Goal: Information Seeking & Learning: Learn about a topic

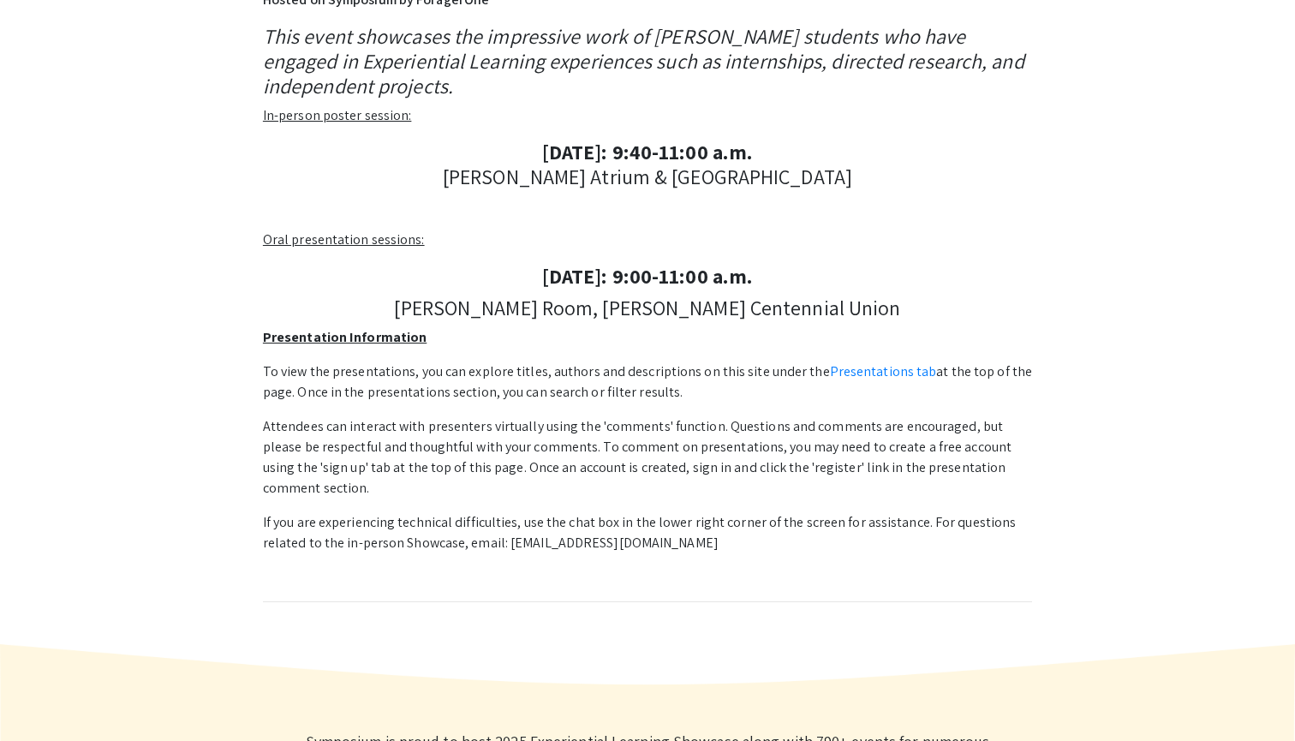
scroll to position [364, 0]
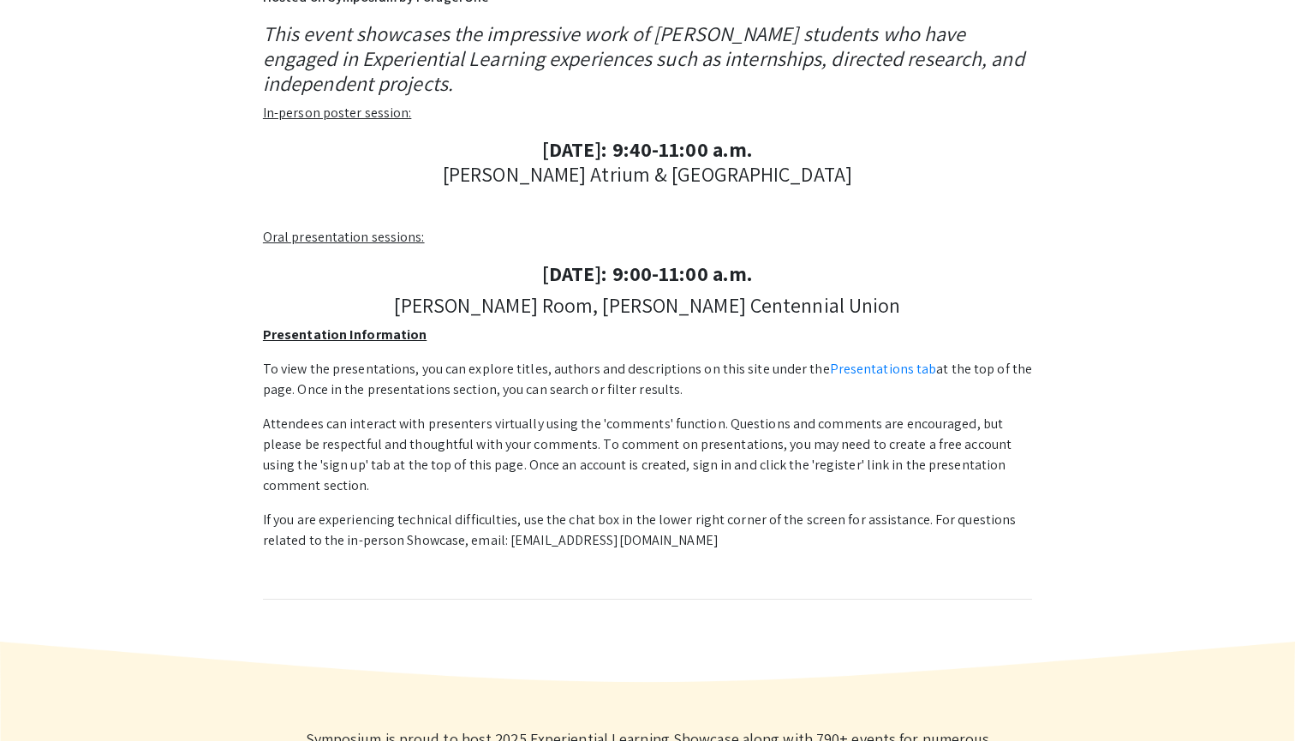
click at [365, 325] on u "Presentation Information" at bounding box center [345, 334] width 164 height 18
click at [365, 341] on div "This event showcases the impressive work of [PERSON_NAME] students who have eng…" at bounding box center [647, 310] width 769 height 578
click at [365, 337] on u "Presentation Information" at bounding box center [345, 334] width 164 height 18
click at [830, 369] on link "Presentations tab" at bounding box center [883, 369] width 107 height 18
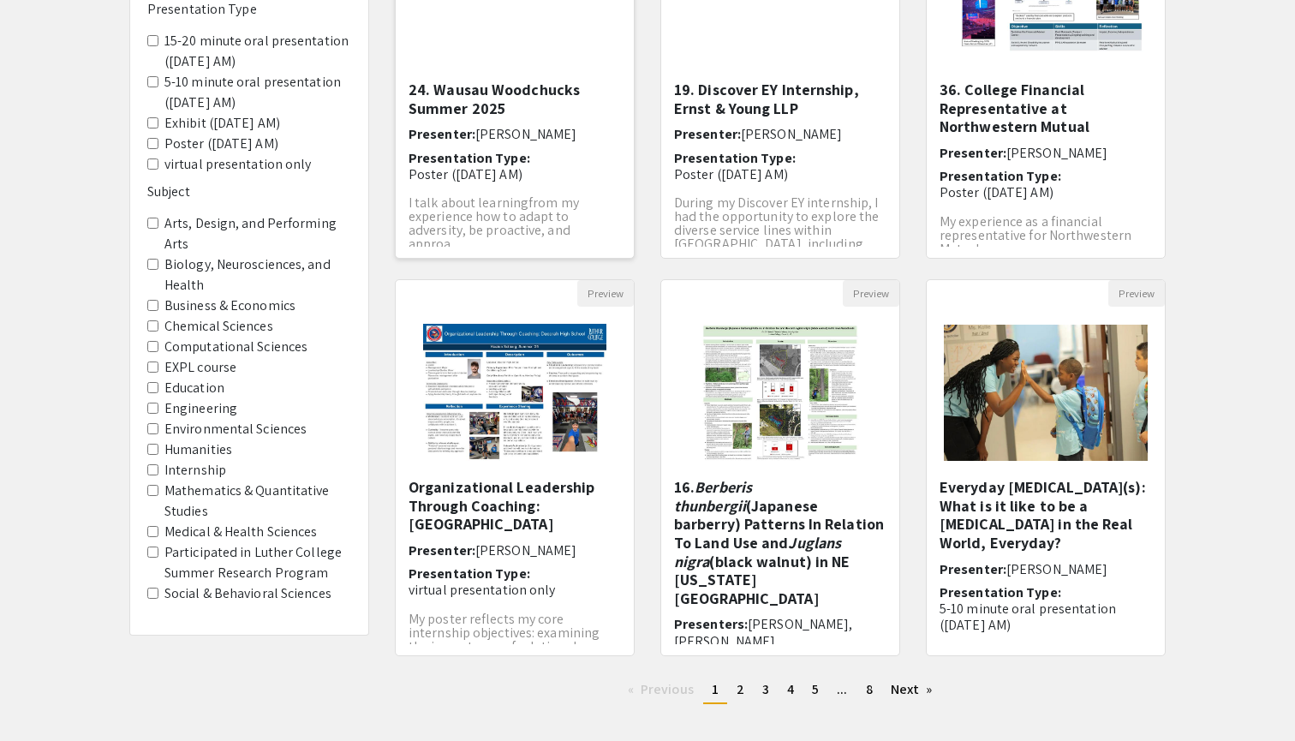
scroll to position [307, 0]
click at [733, 702] on link "page 2" at bounding box center [740, 690] width 25 height 26
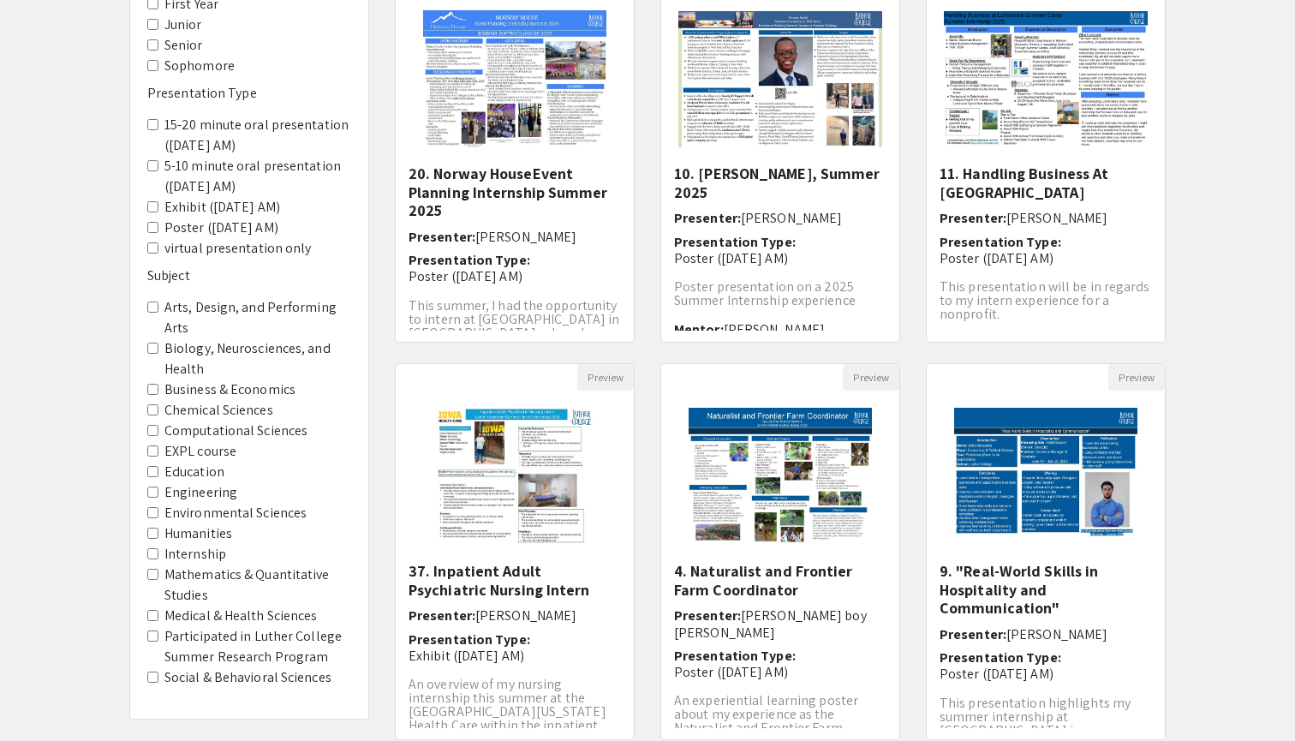
scroll to position [327, 0]
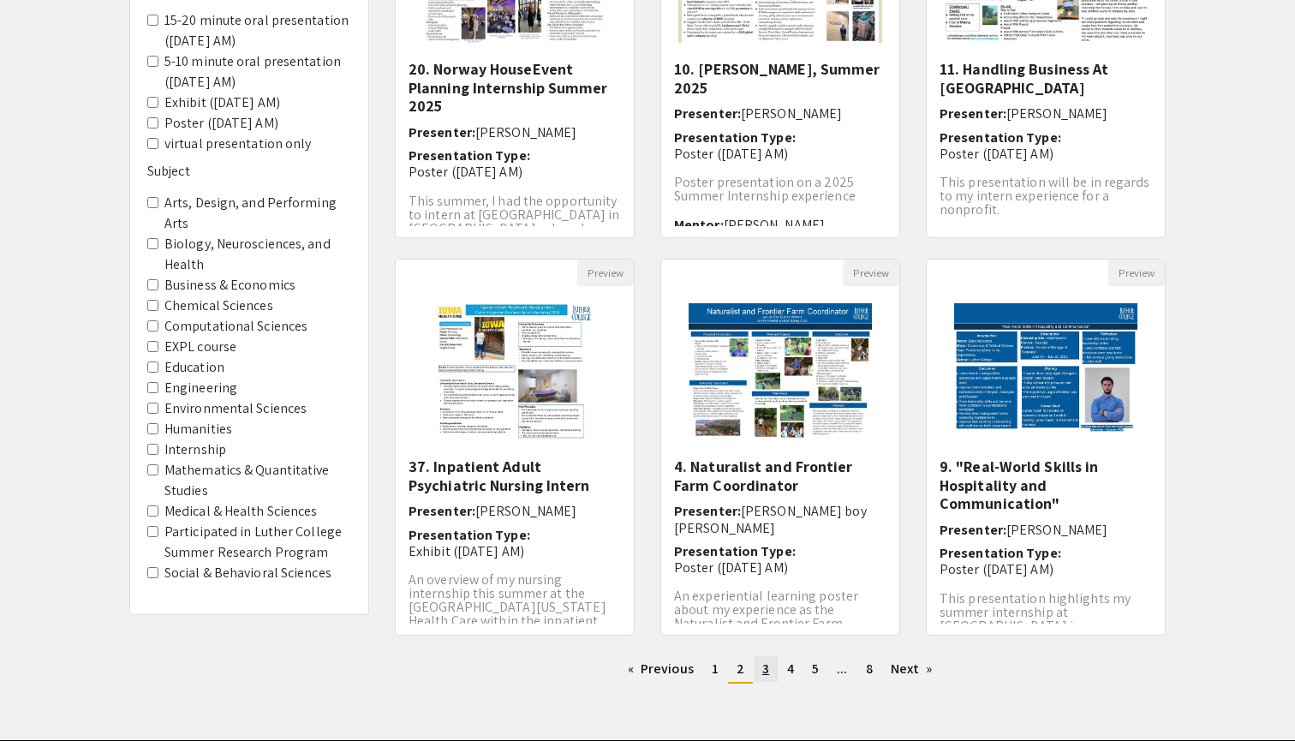
click at [770, 664] on link "page 3" at bounding box center [766, 669] width 24 height 26
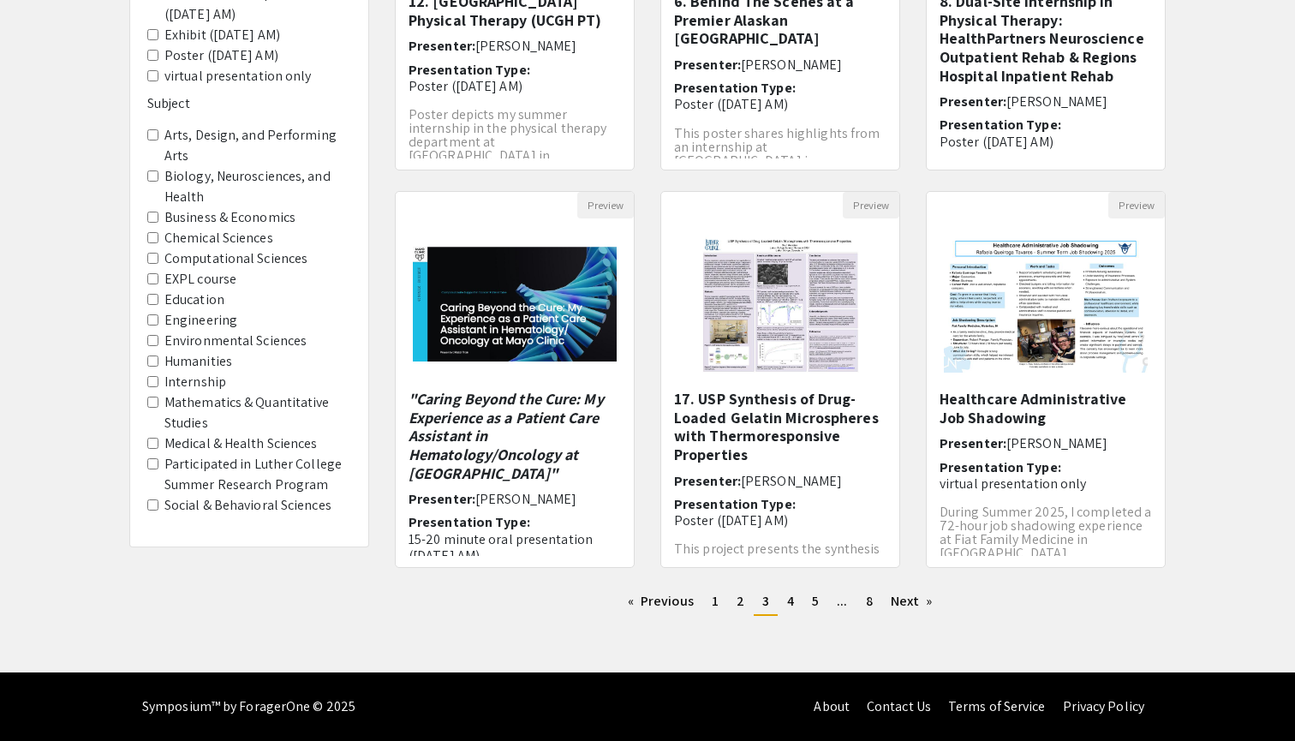
scroll to position [395, 0]
click at [792, 603] on span "4" at bounding box center [790, 601] width 7 height 18
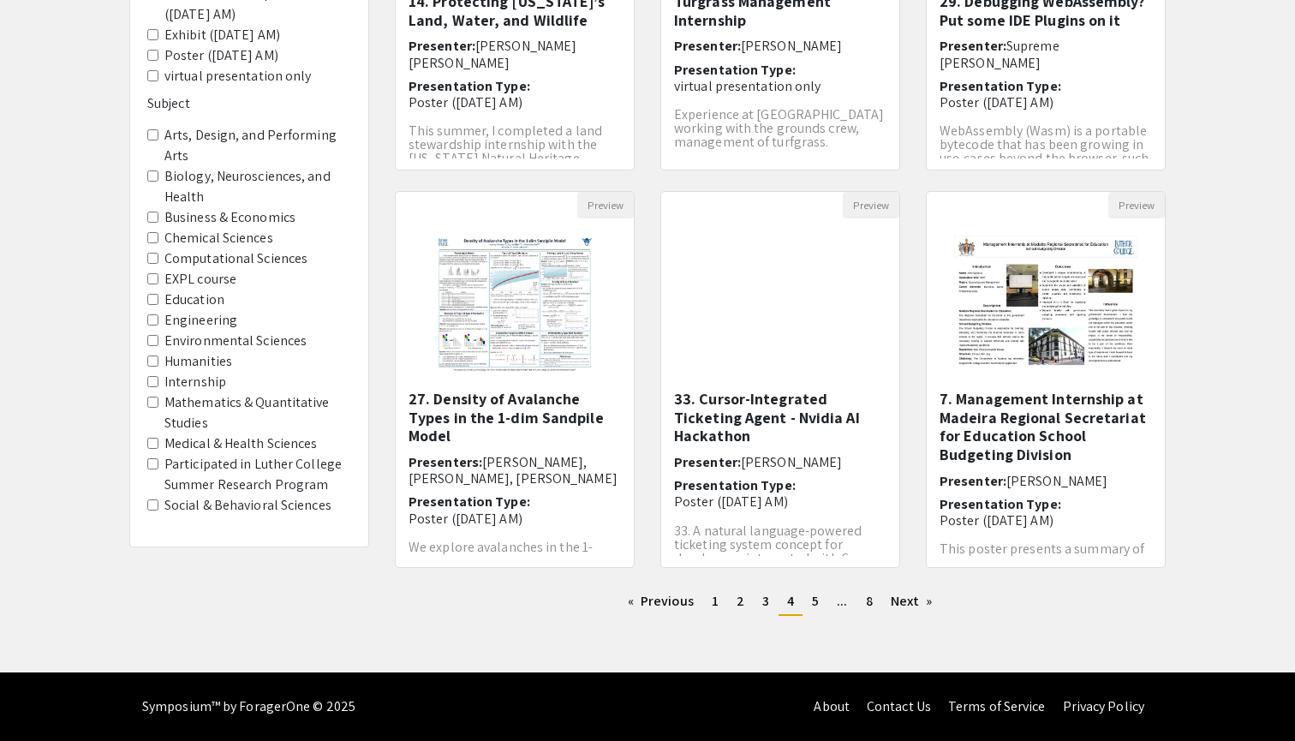
scroll to position [395, 0]
click at [815, 601] on span "5" at bounding box center [815, 601] width 7 height 18
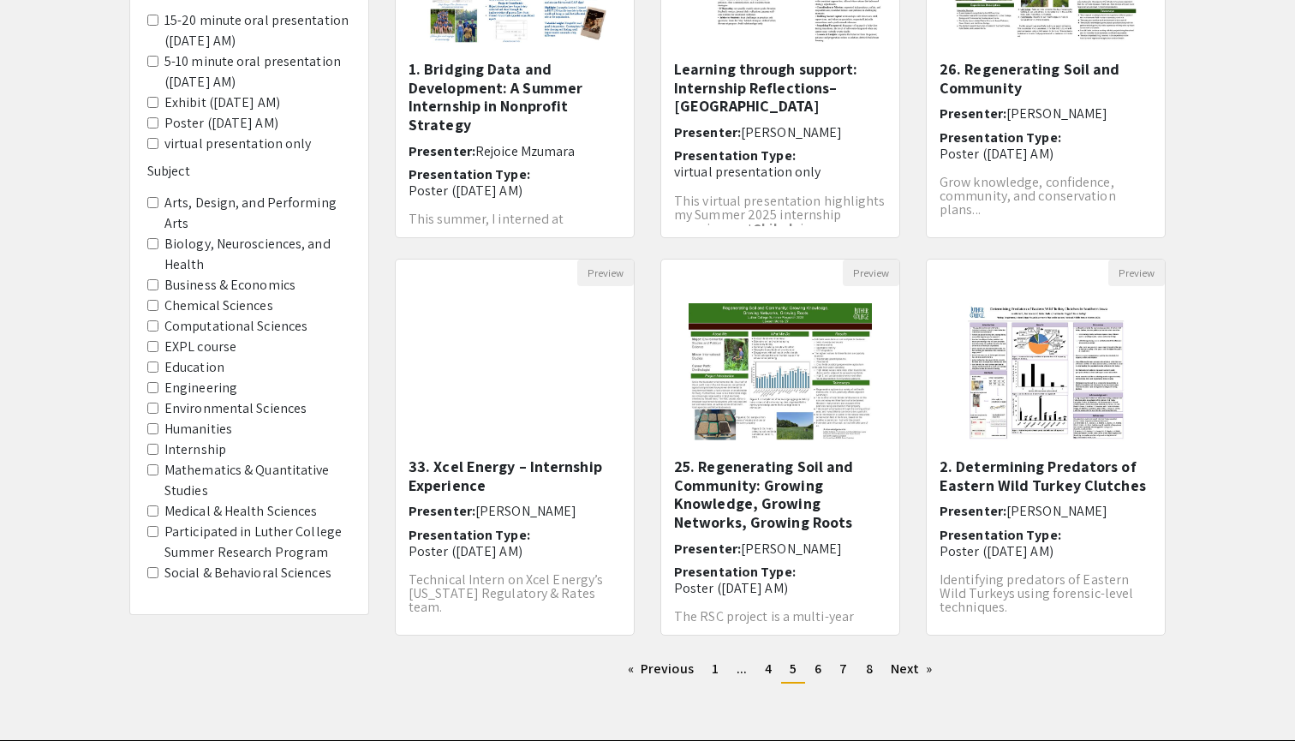
scroll to position [327, 0]
click at [827, 667] on link "page 6" at bounding box center [818, 669] width 24 height 26
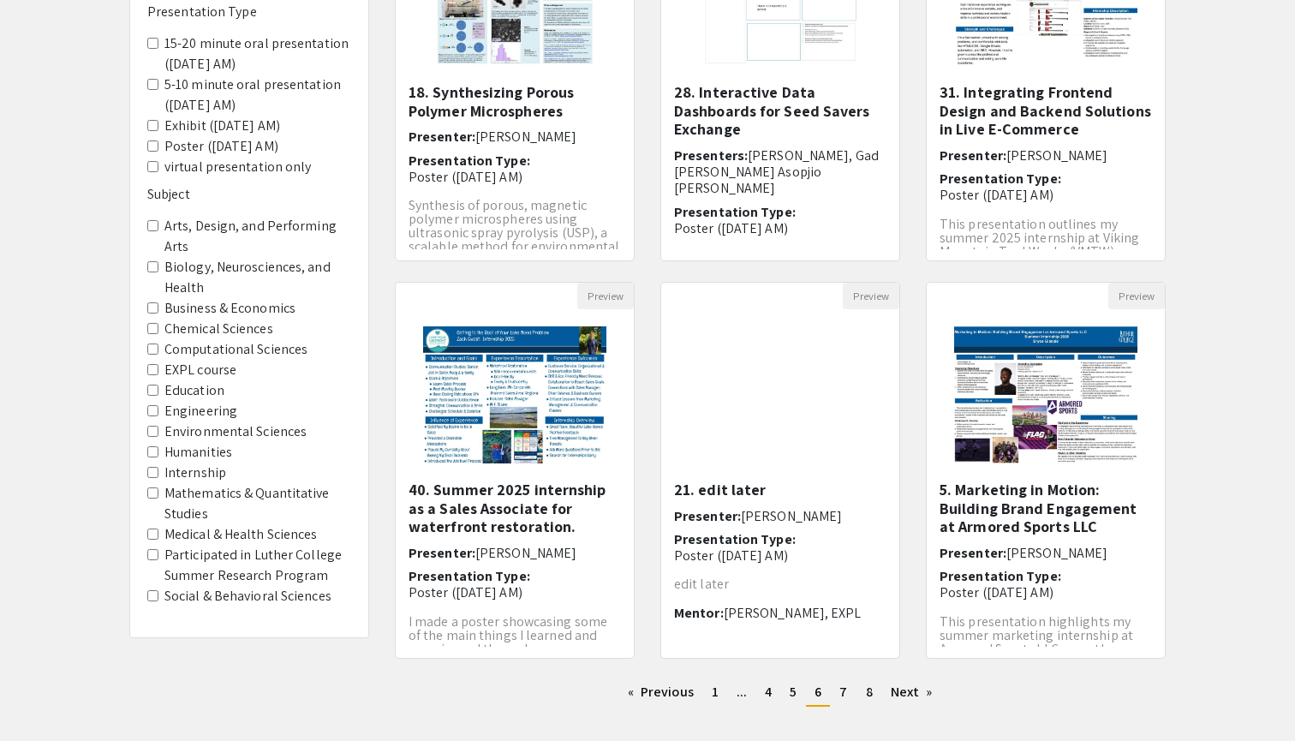
scroll to position [305, 0]
click at [843, 693] on span "7" at bounding box center [843, 691] width 8 height 18
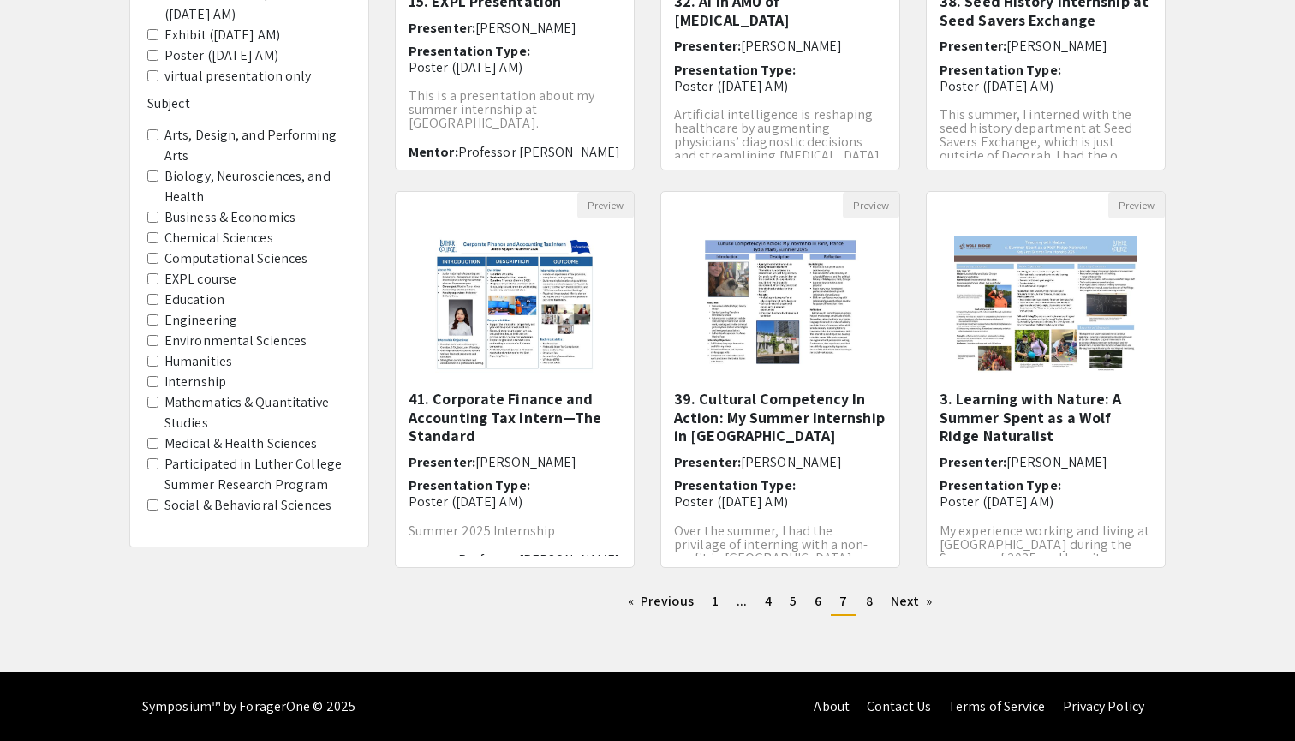
scroll to position [395, 0]
click at [857, 605] on link "page 8" at bounding box center [869, 601] width 24 height 26
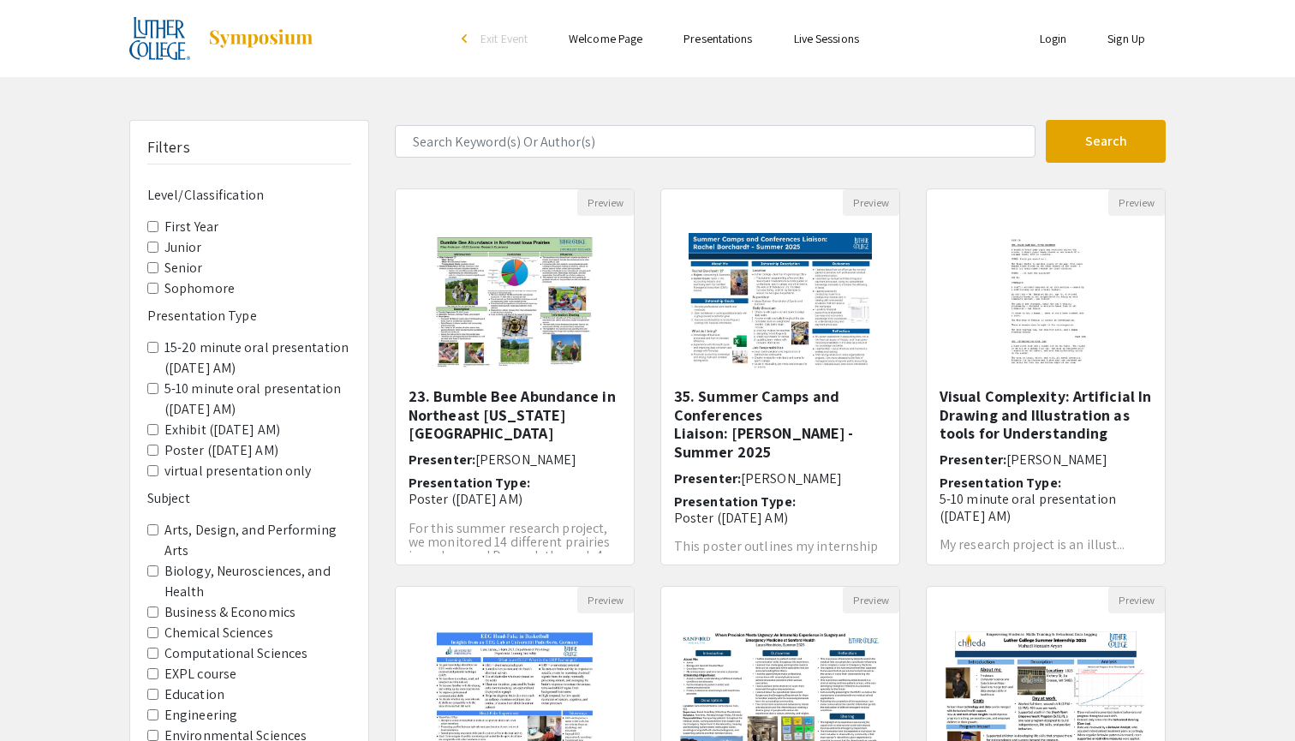
click at [158, 379] on span "5-10 minute oral presentation (Saturday, 9/20 AM)" at bounding box center [249, 399] width 204 height 41
click at [154, 383] on AM\) "5-10 minute oral presentation (Saturday, 9/20 AM)" at bounding box center [152, 388] width 11 height 11
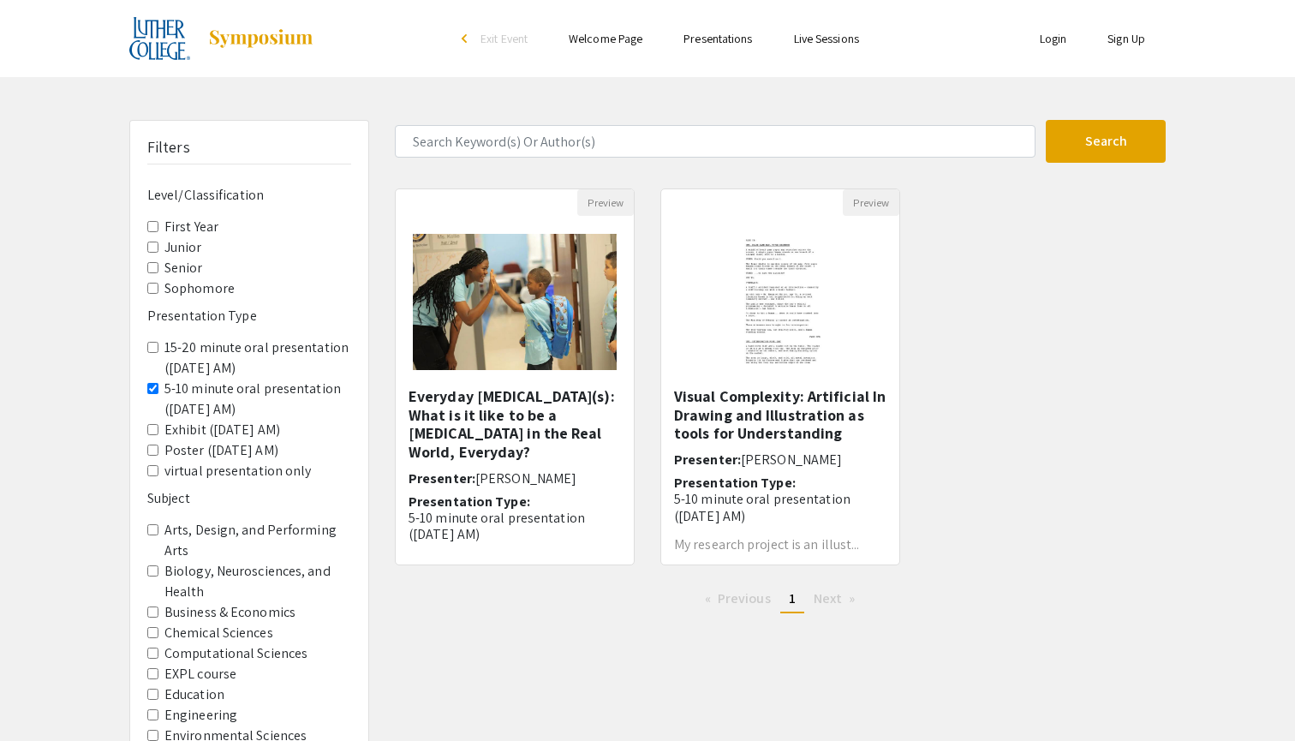
click at [158, 337] on span "15-20 minute oral presentation (Saturday, 9/20 AM)" at bounding box center [249, 357] width 204 height 41
click at [152, 342] on AM\) "15-20 minute oral presentation (Saturday, 9/20 AM)" at bounding box center [152, 347] width 11 height 11
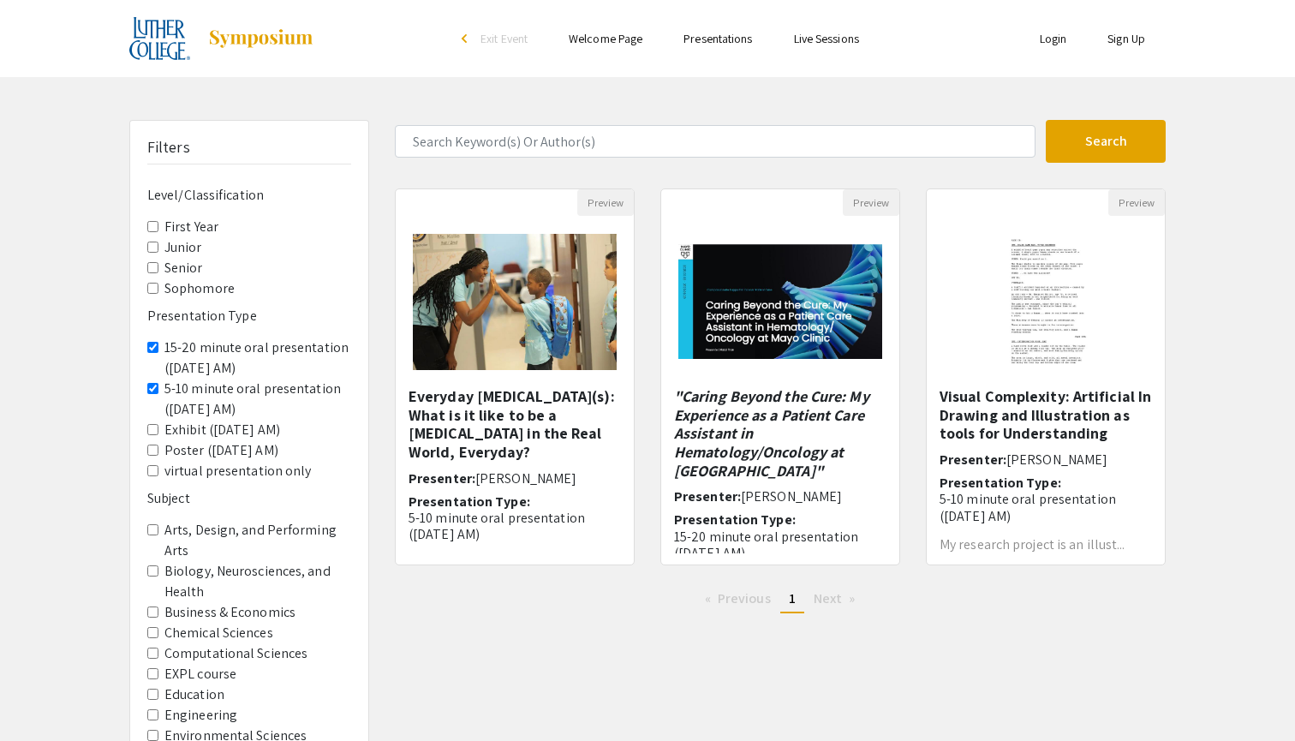
click at [162, 379] on span "5-10 minute oral presentation (Saturday, 9/20 AM)" at bounding box center [249, 399] width 204 height 41
click at [151, 383] on AM\) "5-10 minute oral presentation (Saturday, 9/20 AM)" at bounding box center [152, 388] width 11 height 11
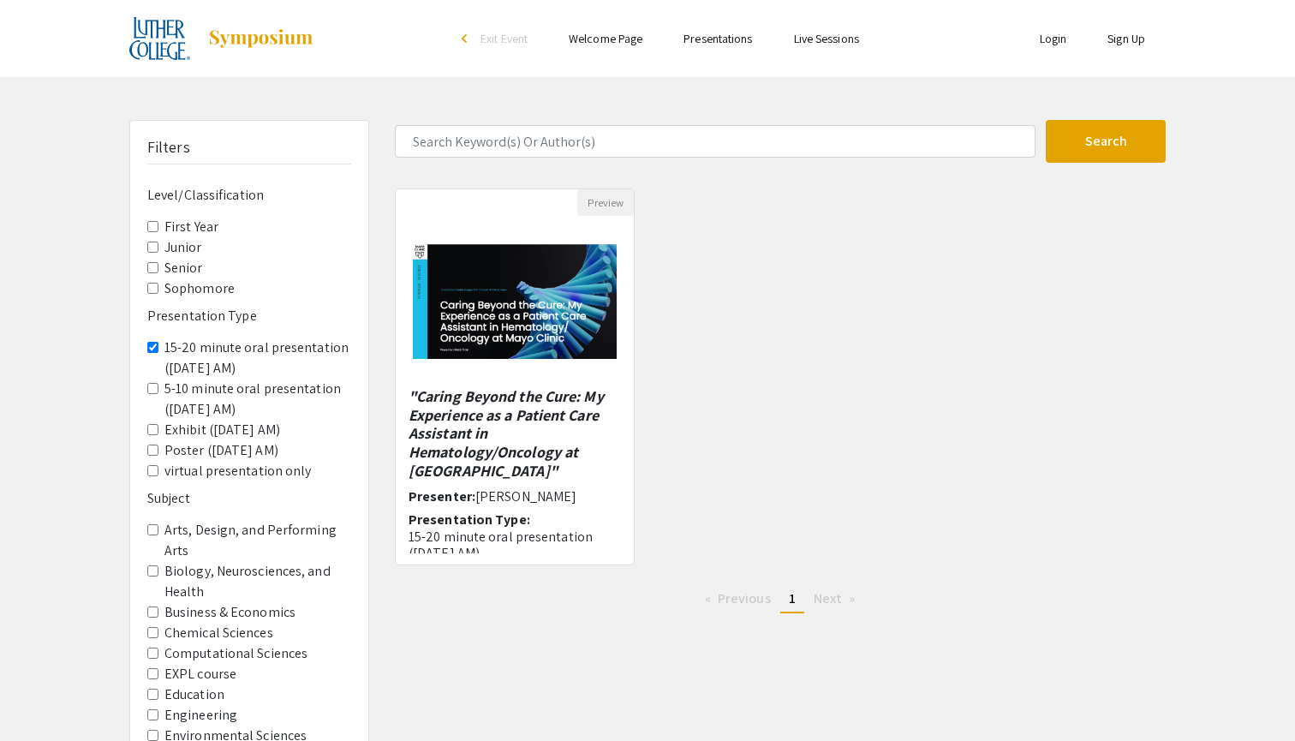
click at [152, 383] on AM\) "5-10 minute oral presentation (Saturday, 9/20 AM)" at bounding box center [152, 388] width 11 height 11
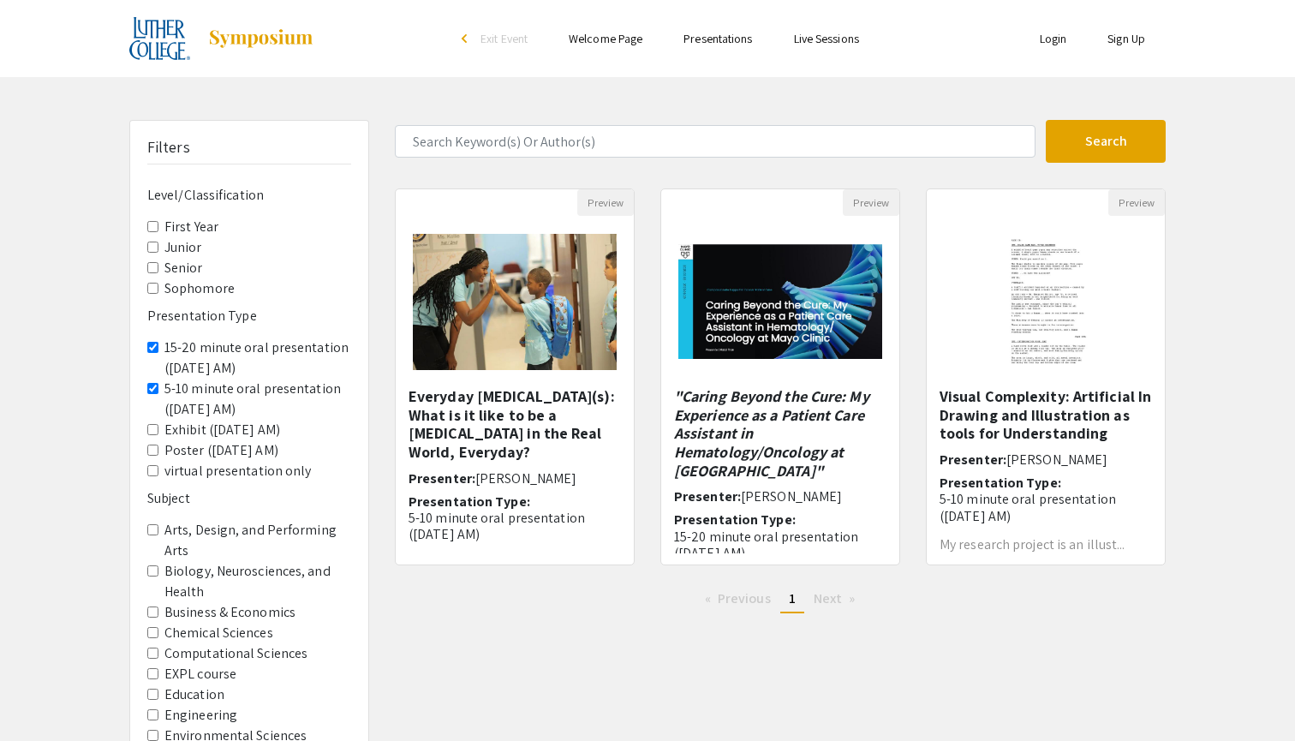
click at [150, 337] on span "15-20 minute oral presentation (Saturday, 9/20 AM)" at bounding box center [249, 357] width 204 height 41
click at [151, 337] on span "15-20 minute oral presentation (Saturday, 9/20 AM)" at bounding box center [249, 357] width 204 height 41
click at [152, 342] on AM\) "15-20 minute oral presentation (Saturday, 9/20 AM)" at bounding box center [152, 347] width 11 height 11
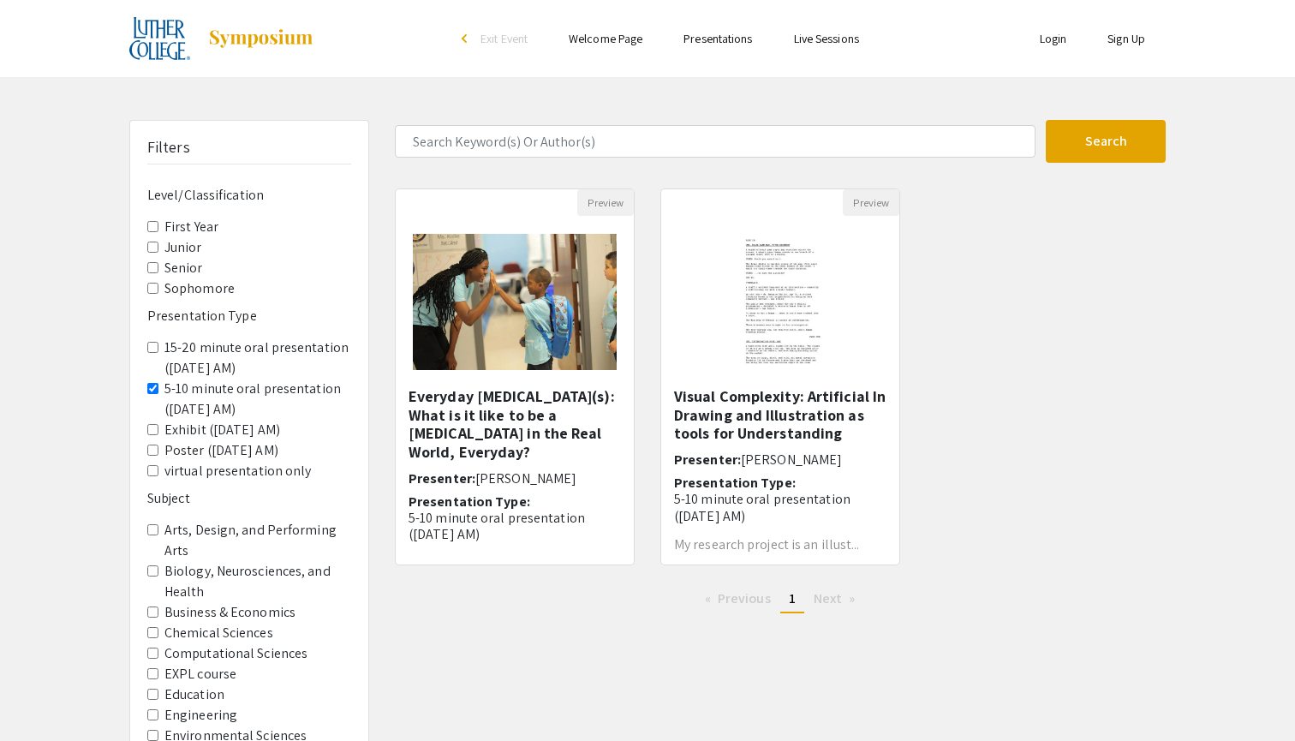
click at [149, 383] on AM\) "5-10 minute oral presentation (Saturday, 9/20 AM)" at bounding box center [152, 388] width 11 height 11
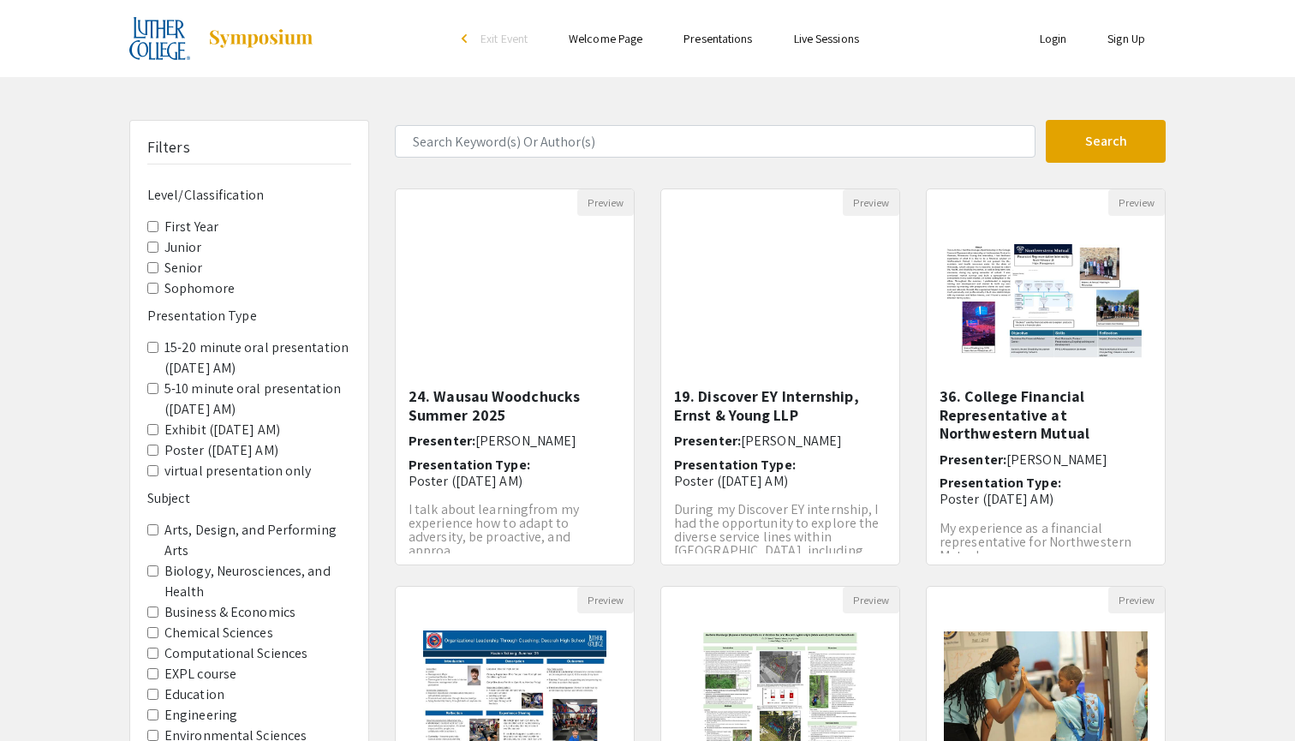
click at [152, 424] on AM\) "Exhibit (Thursday 9/18 AM)" at bounding box center [152, 429] width 11 height 11
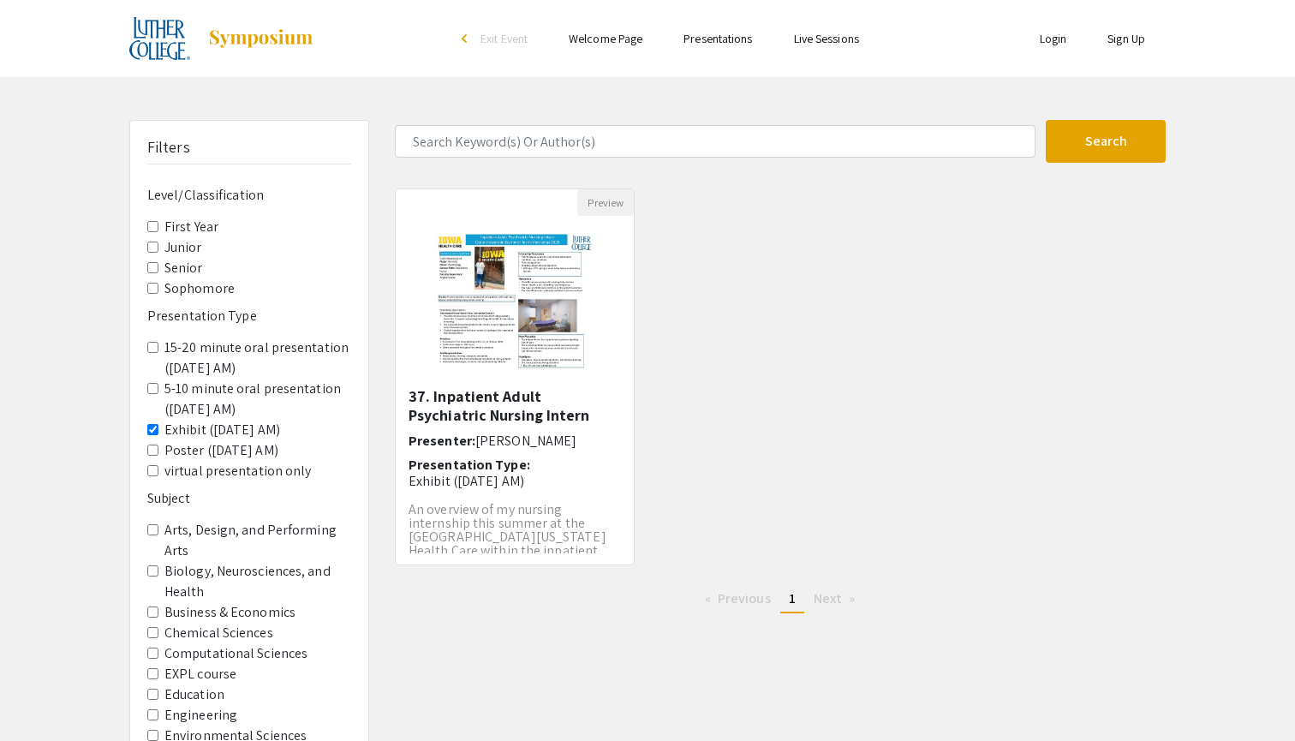
click at [152, 424] on AM\) "Exhibit (Thursday 9/18 AM)" at bounding box center [152, 429] width 11 height 11
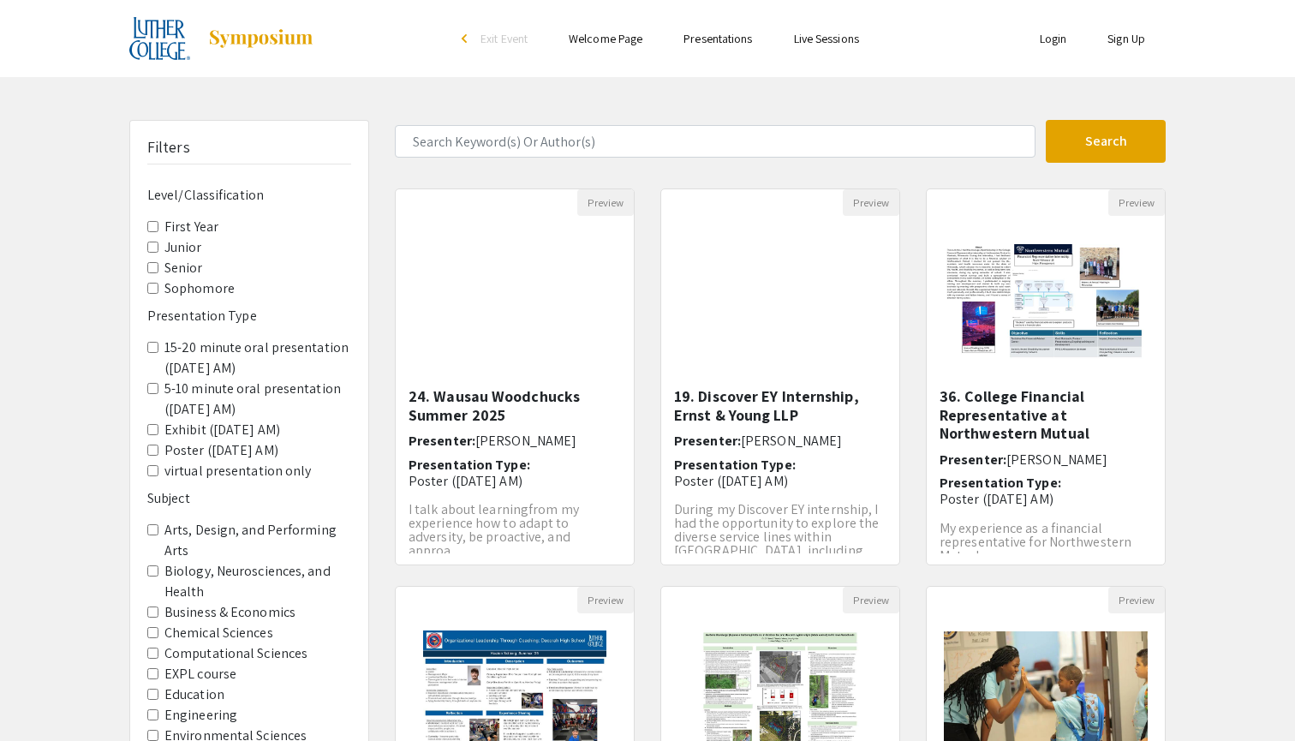
click at [152, 445] on AM\) "Poster (Thursday, 9/18 AM)" at bounding box center [152, 450] width 11 height 11
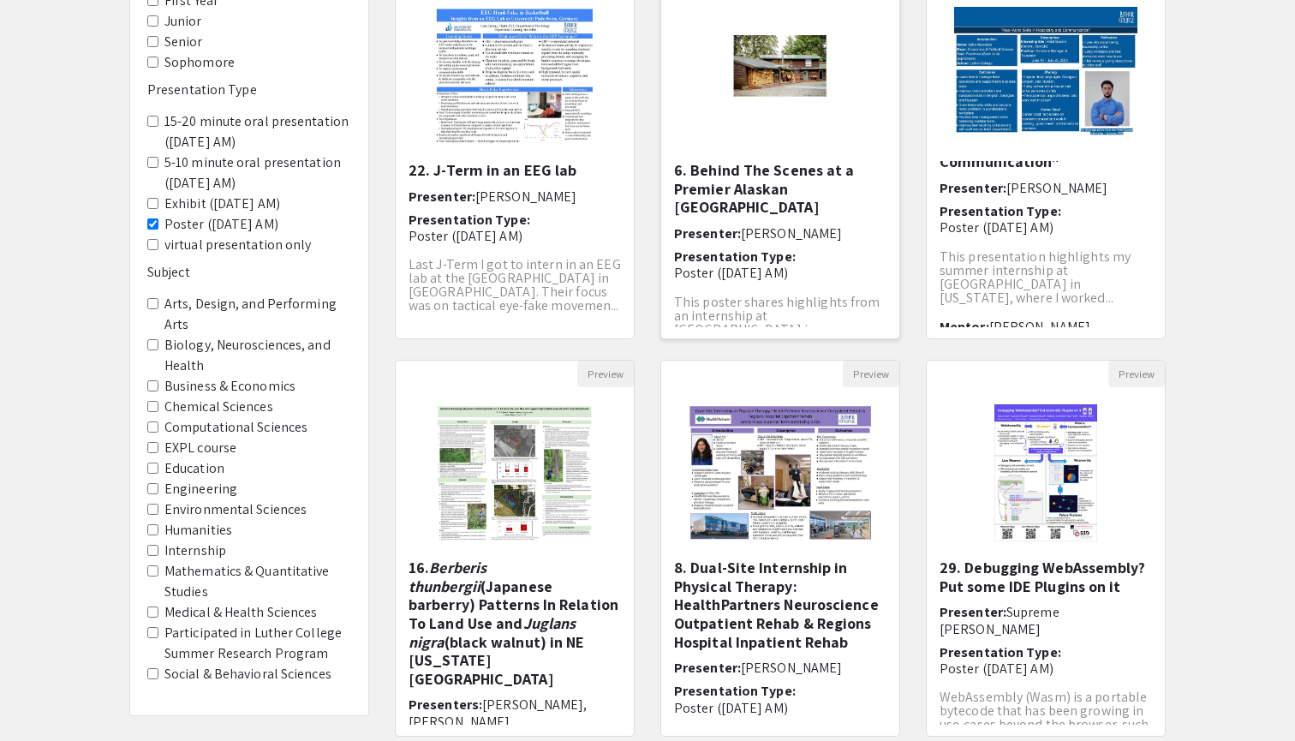
scroll to position [44, 0]
click at [156, 218] on AM\) "Poster (Thursday, 9/18 AM)" at bounding box center [152, 223] width 11 height 11
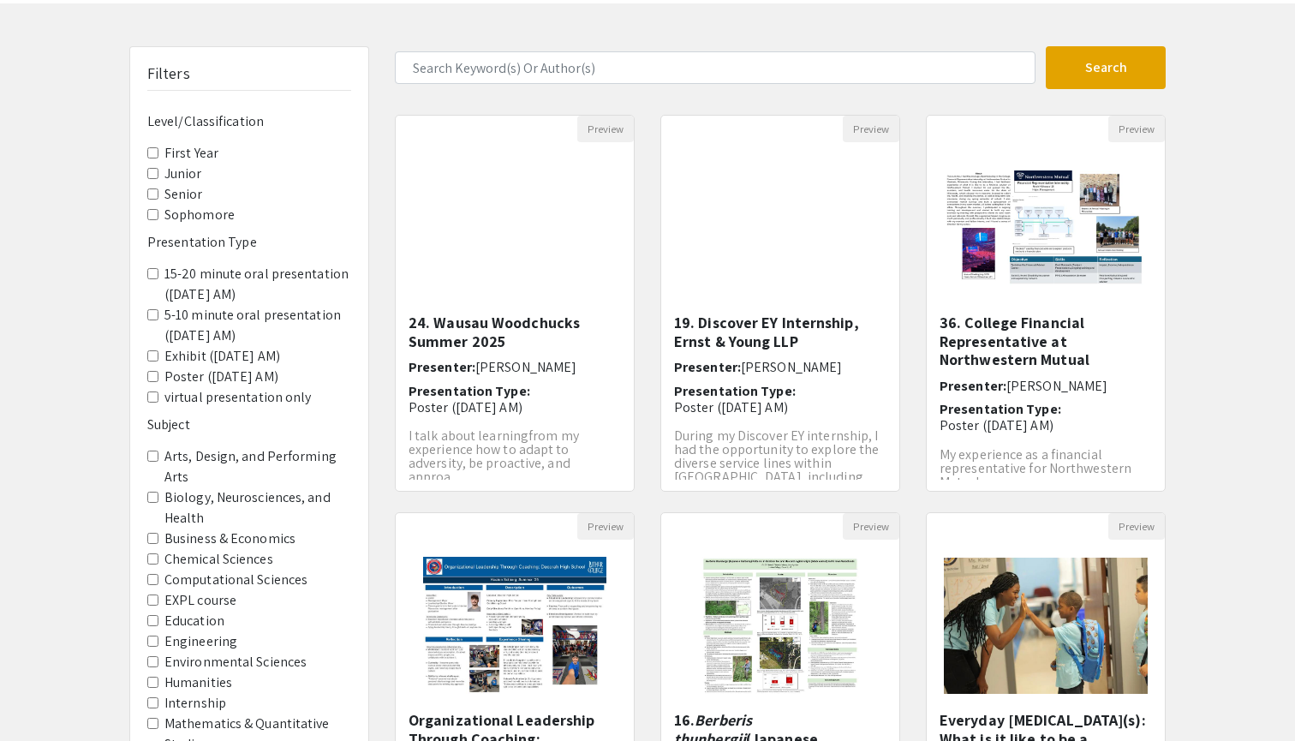
scroll to position [74, 0]
click at [155, 387] on span "virtual presentation only" at bounding box center [249, 397] width 204 height 21
click at [154, 391] on only "virtual presentation only" at bounding box center [152, 396] width 11 height 11
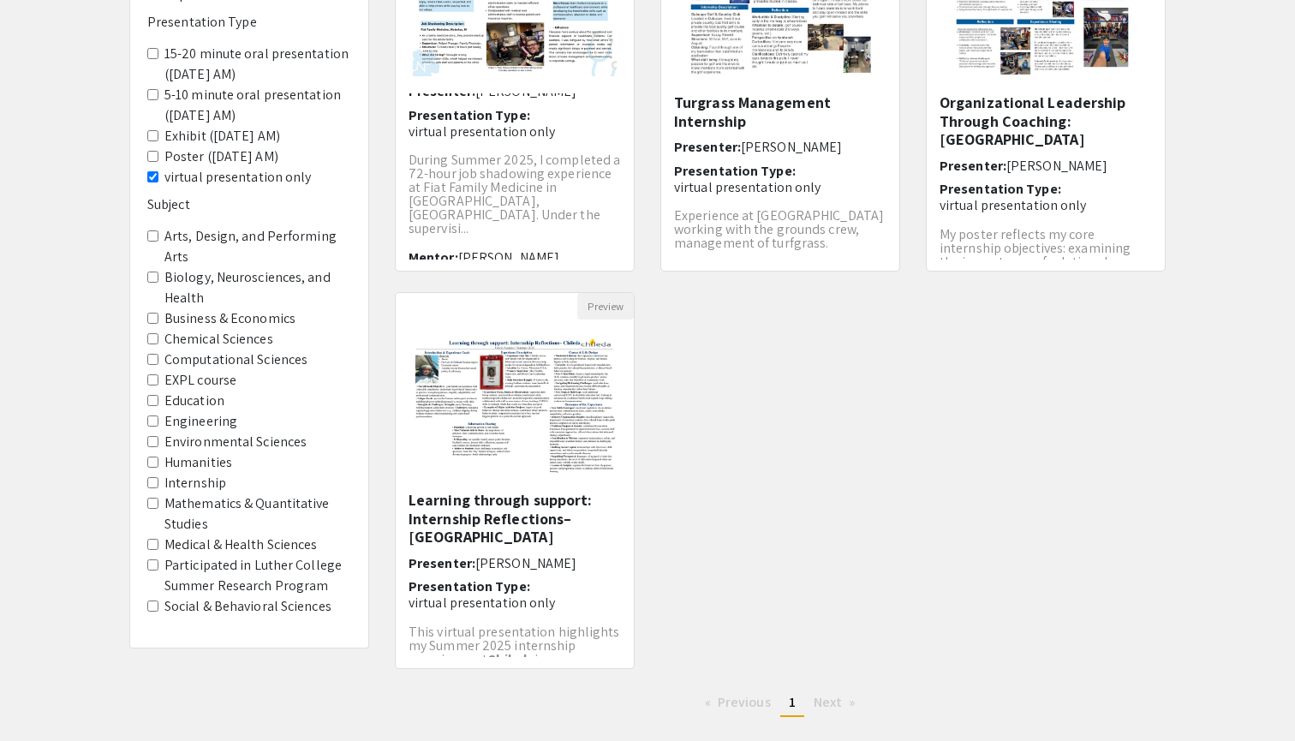
scroll to position [296, 0]
click at [153, 170] on only "virtual presentation only" at bounding box center [152, 175] width 11 height 11
